Goal: Task Accomplishment & Management: Manage account settings

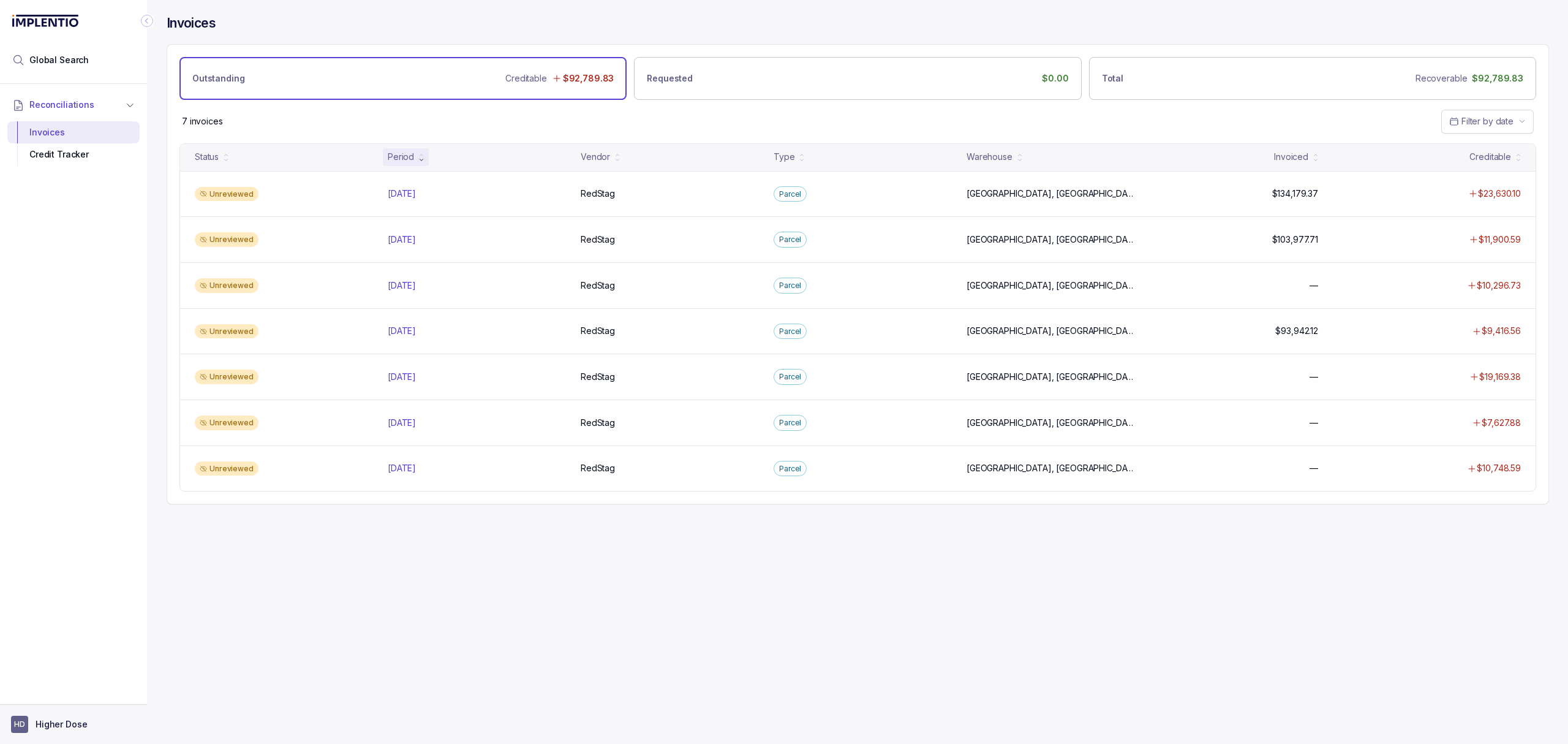
click at [73, 713] on aside "HD Higher Dose" at bounding box center [73, 723] width 147 height 40
click at [74, 731] on button "HD Higher Dose" at bounding box center [73, 724] width 125 height 17
click at [85, 703] on p "Logout" at bounding box center [80, 697] width 102 height 12
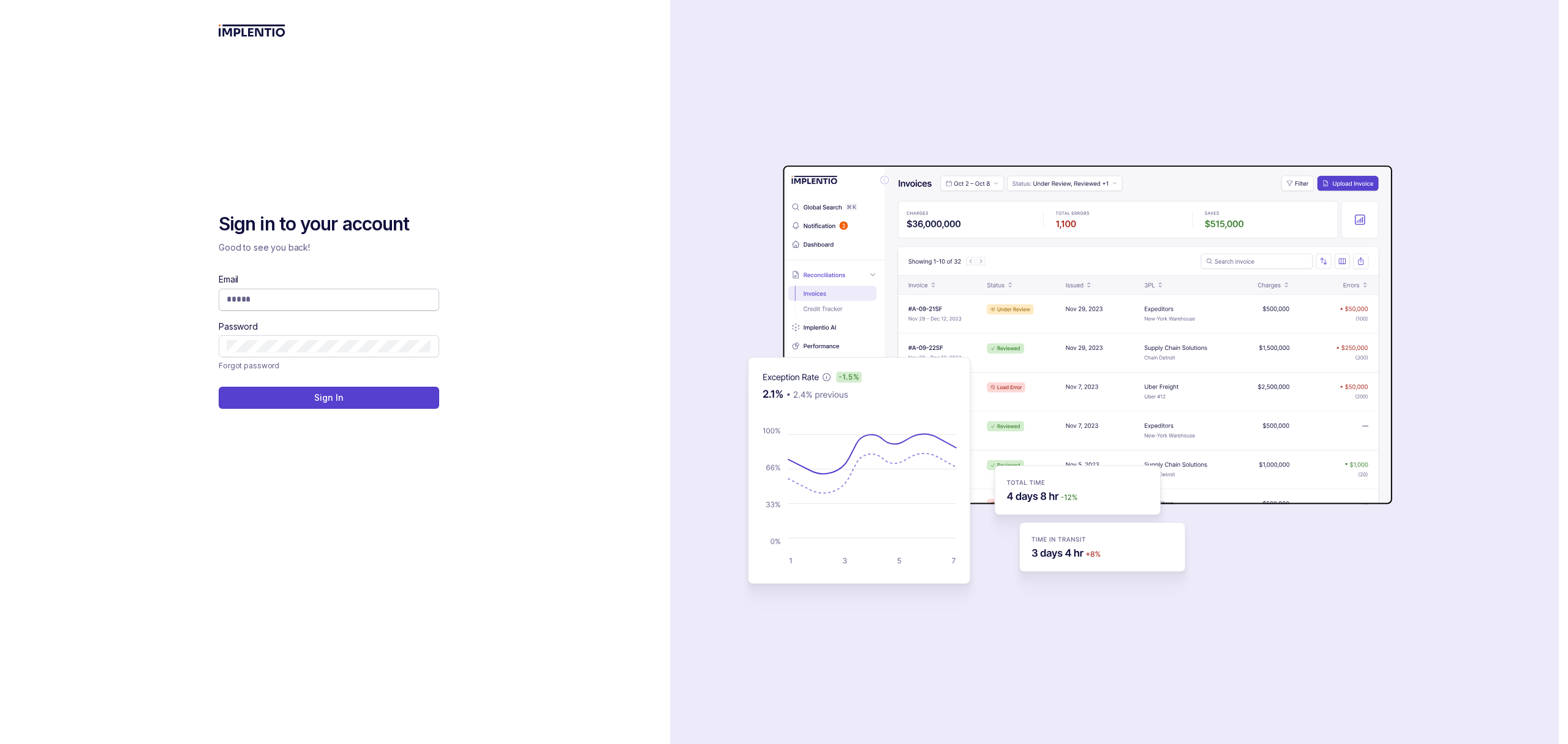
drag, startPoint x: 417, startPoint y: 283, endPoint x: 402, endPoint y: 295, distance: 19.2
click at [412, 283] on div "Email" at bounding box center [329, 291] width 220 height 37
click at [400, 302] on input "Email" at bounding box center [329, 299] width 205 height 12
type input "**********"
